Goal: Information Seeking & Learning: Learn about a topic

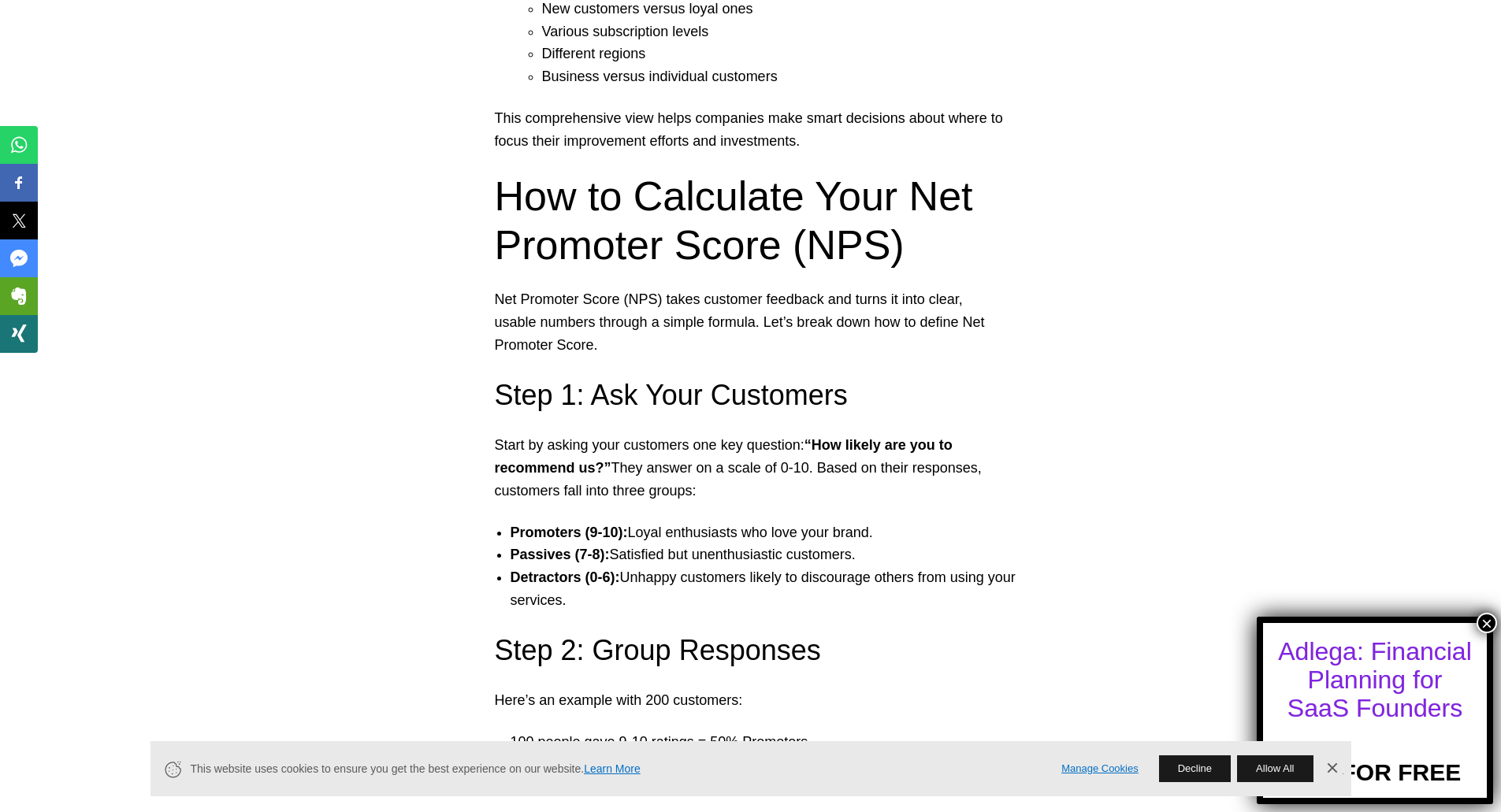
drag, startPoint x: 643, startPoint y: 530, endPoint x: 1047, endPoint y: 530, distance: 404.0
drag, startPoint x: 925, startPoint y: 552, endPoint x: 621, endPoint y: 559, distance: 304.1
click at [621, 559] on li "Passives (7-8): Satisfied but unenthusiastic customers." at bounding box center [766, 555] width 512 height 23
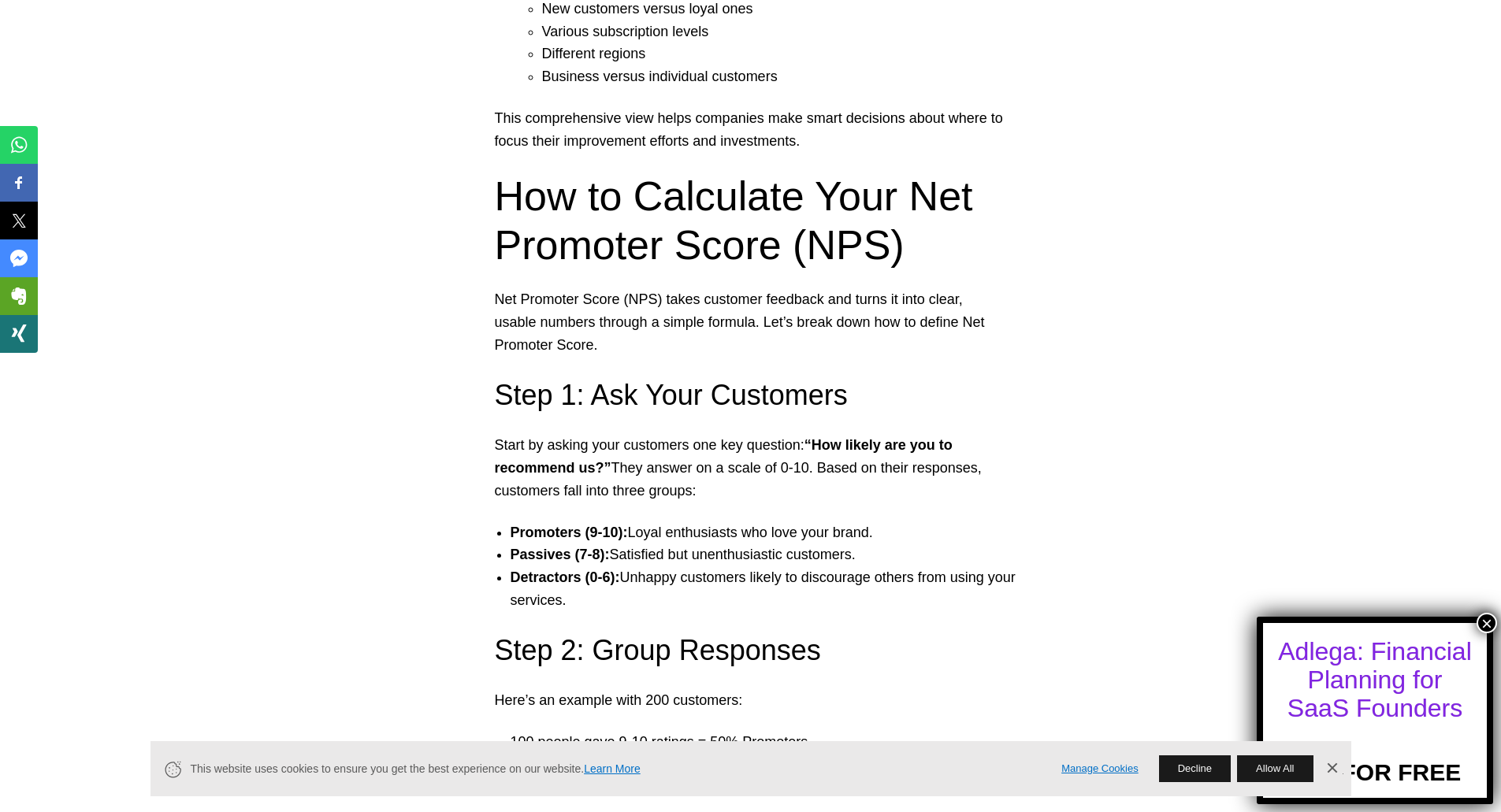
click at [621, 559] on li "Passives (7-8): Satisfied but unenthusiastic customers." at bounding box center [766, 555] width 512 height 23
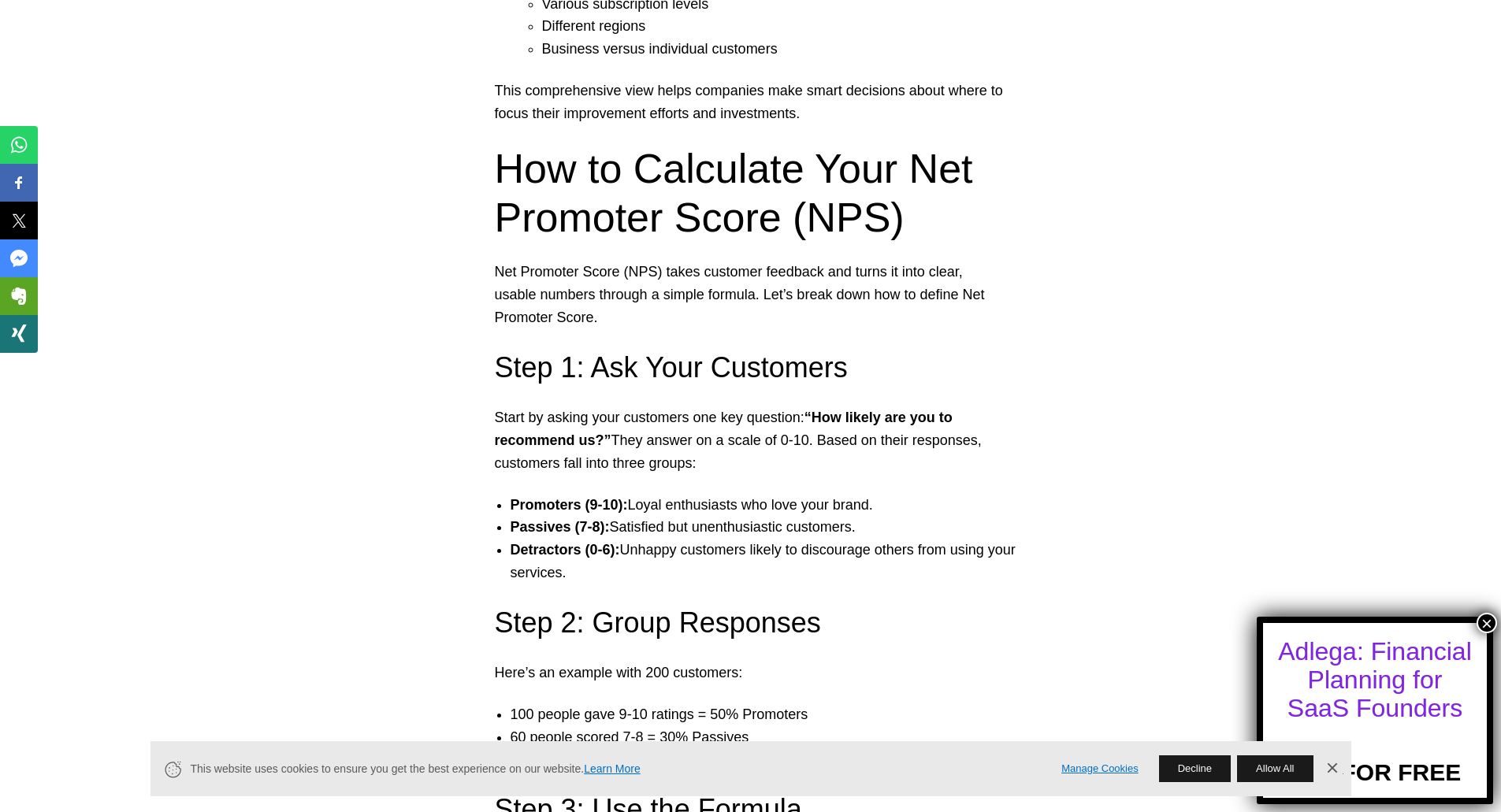
scroll to position [1968, 0]
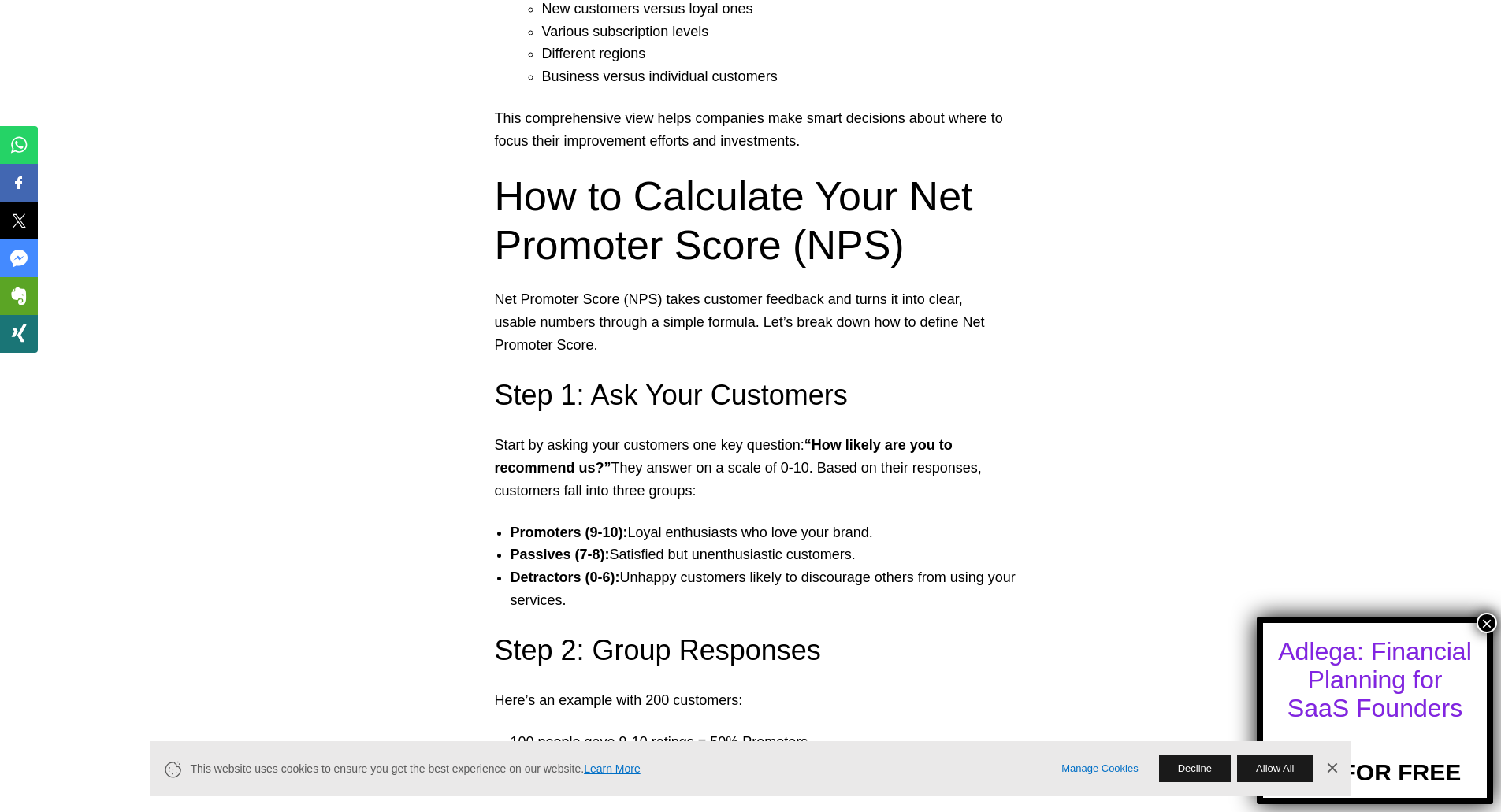
drag, startPoint x: 498, startPoint y: 445, endPoint x: 1120, endPoint y: 482, distance: 623.1
